Goal: Information Seeking & Learning: Find specific page/section

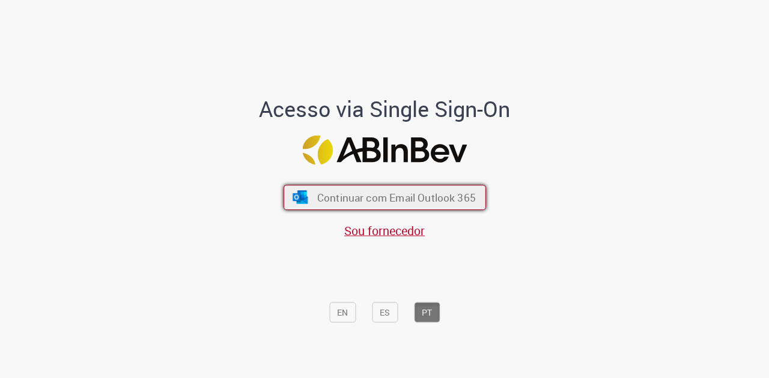
click at [419, 197] on span "Continuar com Email Outlook 365" at bounding box center [395, 197] width 159 height 14
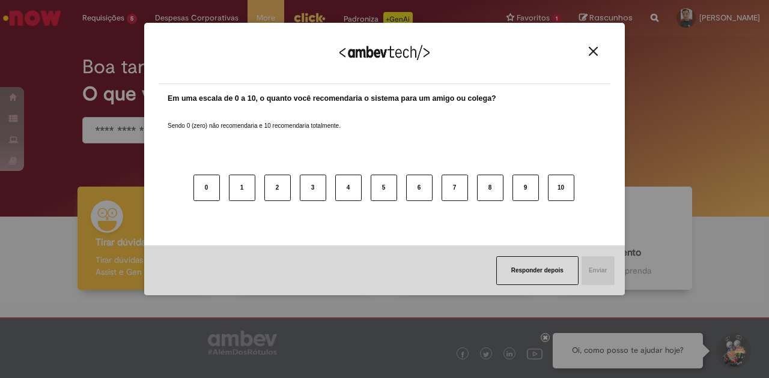
click at [588, 50] on img "Close" at bounding box center [592, 51] width 9 height 9
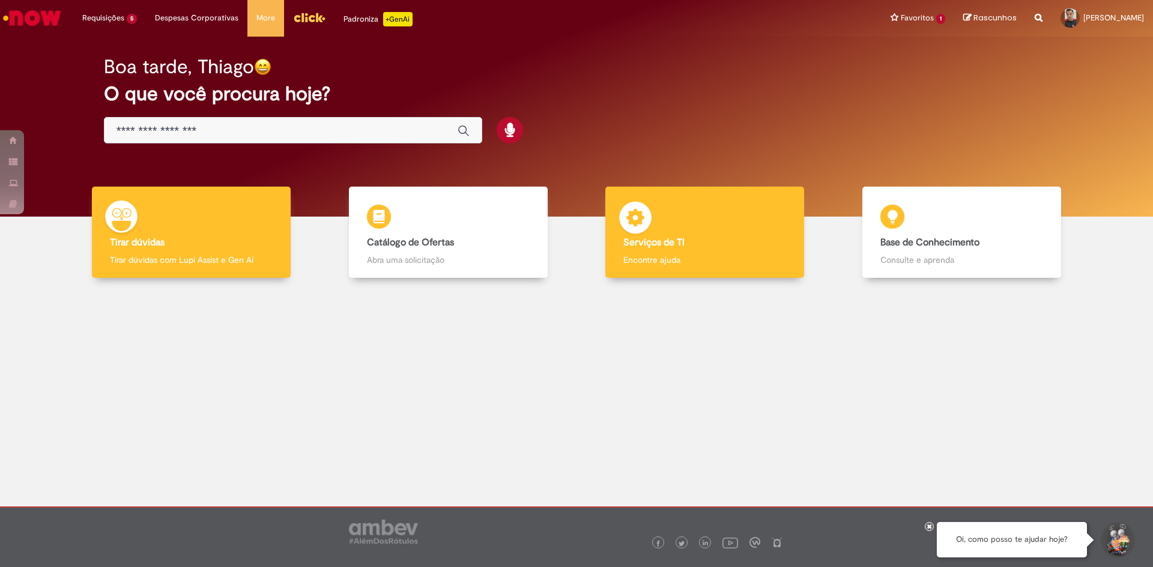
click at [701, 266] on p "Encontre ajuda" at bounding box center [704, 260] width 163 height 12
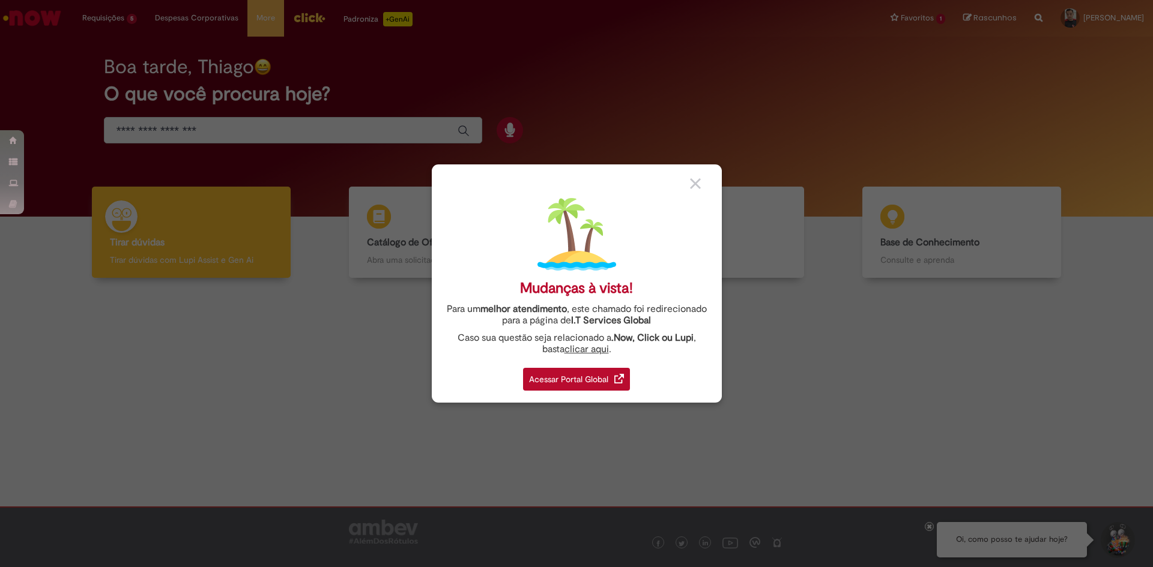
click at [606, 378] on div "Acessar Portal Global" at bounding box center [576, 379] width 107 height 23
